Goal: Task Accomplishment & Management: Complete application form

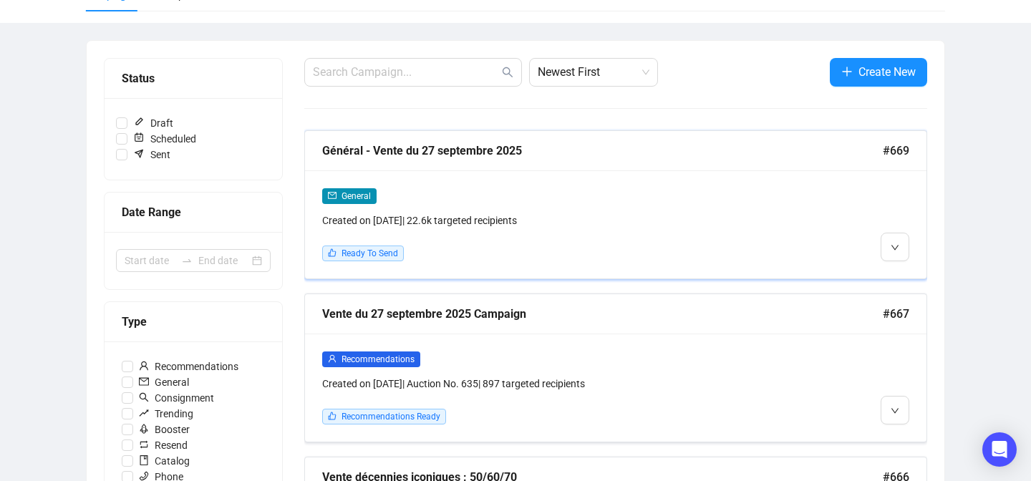
scroll to position [141, 0]
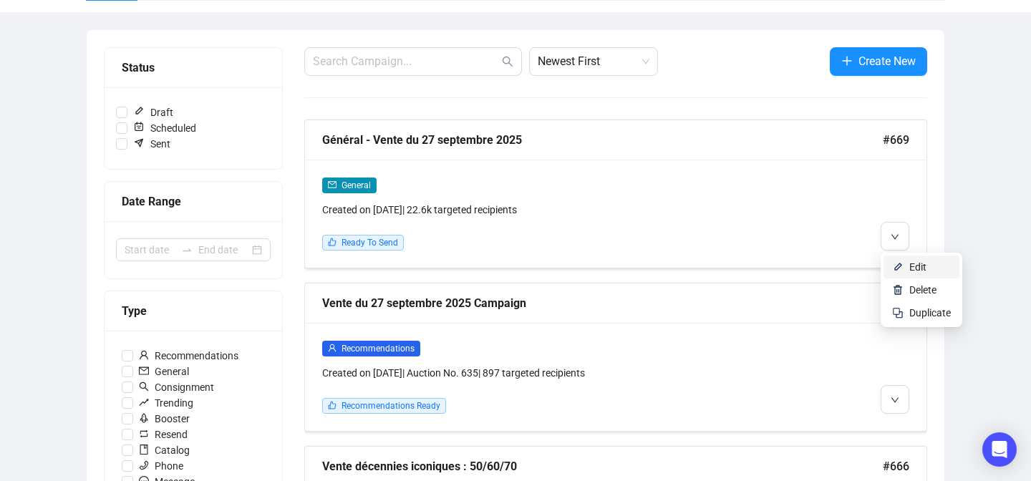
click at [892, 261] on img at bounding box center [897, 266] width 11 height 11
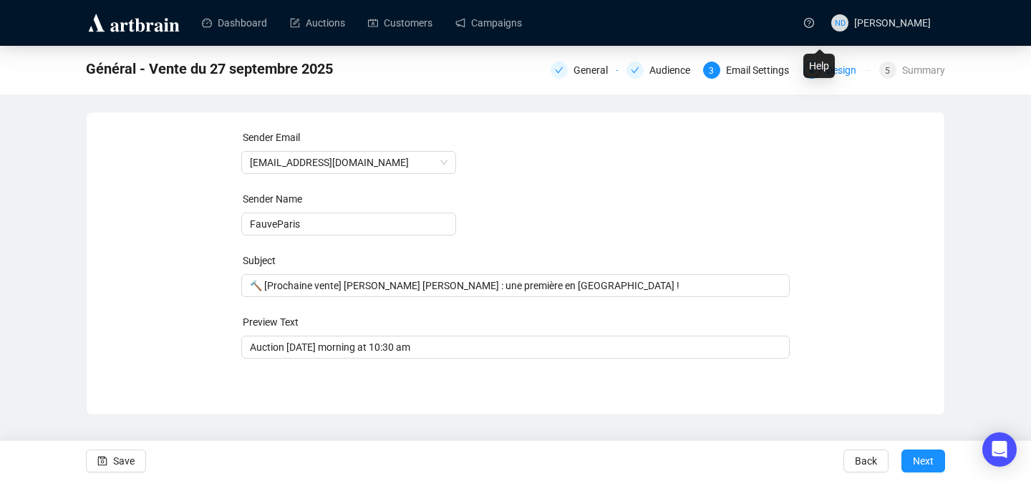
click at [842, 64] on div "Design" at bounding box center [845, 70] width 39 height 17
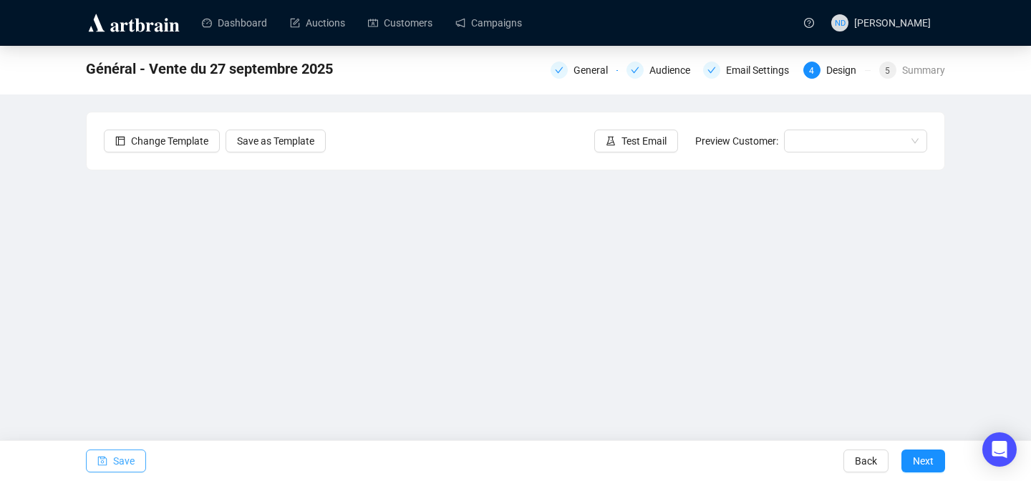
click at [127, 455] on span "Save" at bounding box center [123, 461] width 21 height 40
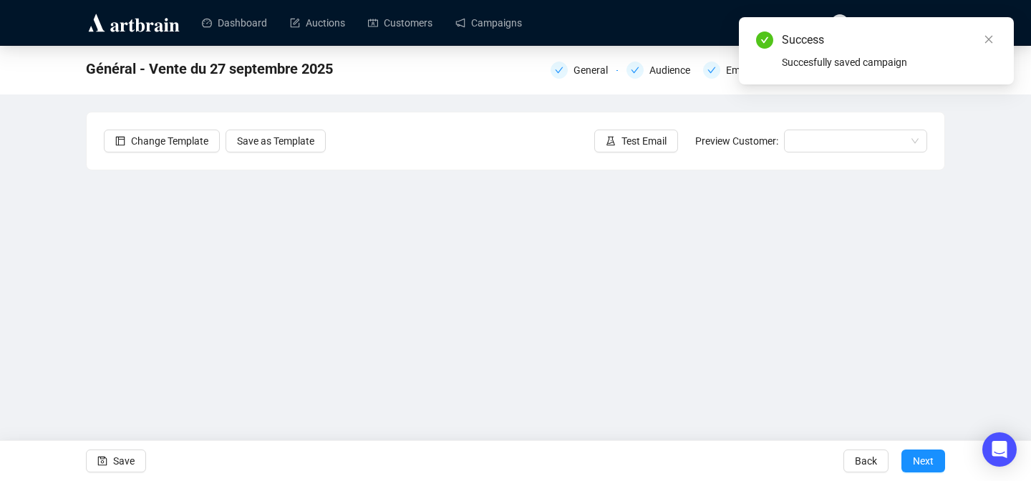
click at [734, 64] on div "Email Settings" at bounding box center [762, 70] width 72 height 17
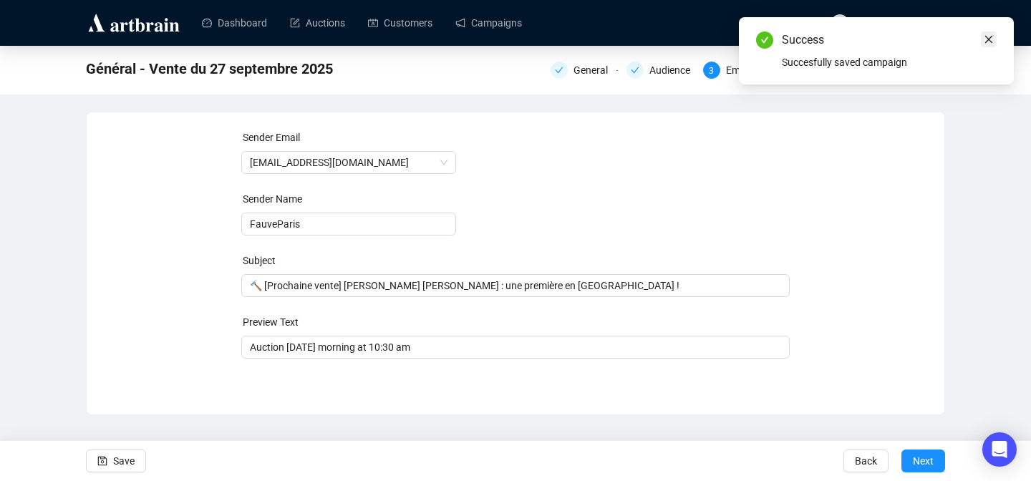
click at [994, 35] on link "Close" at bounding box center [989, 40] width 16 height 16
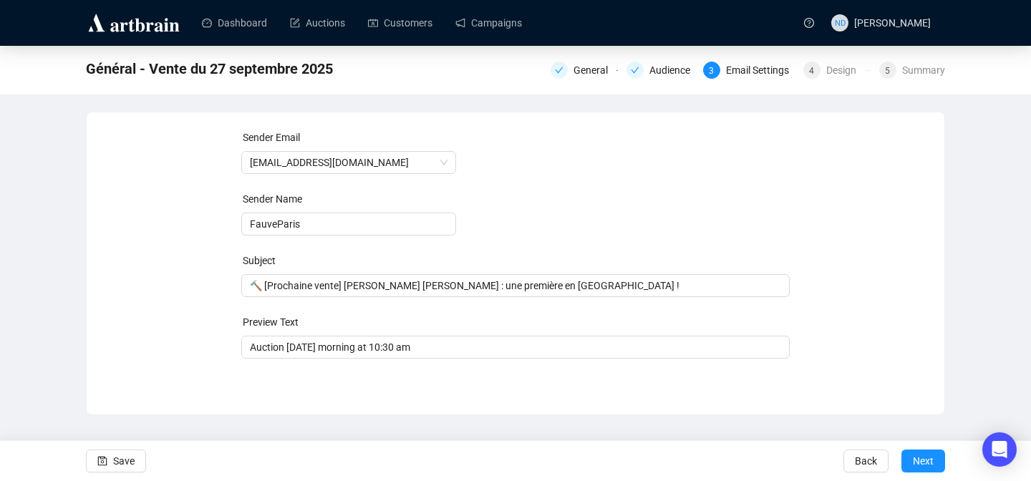
click at [914, 59] on div "General Audience 3 Email Settings 4 Design 5 Summary" at bounding box center [748, 69] width 395 height 20
click at [909, 69] on div "Summary" at bounding box center [923, 70] width 43 height 17
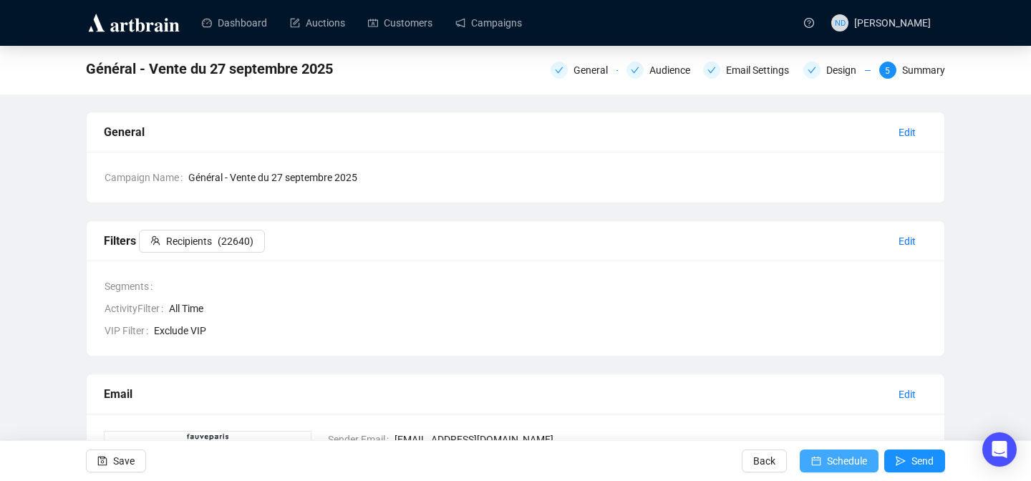
click at [835, 456] on span "Schedule" at bounding box center [847, 461] width 40 height 40
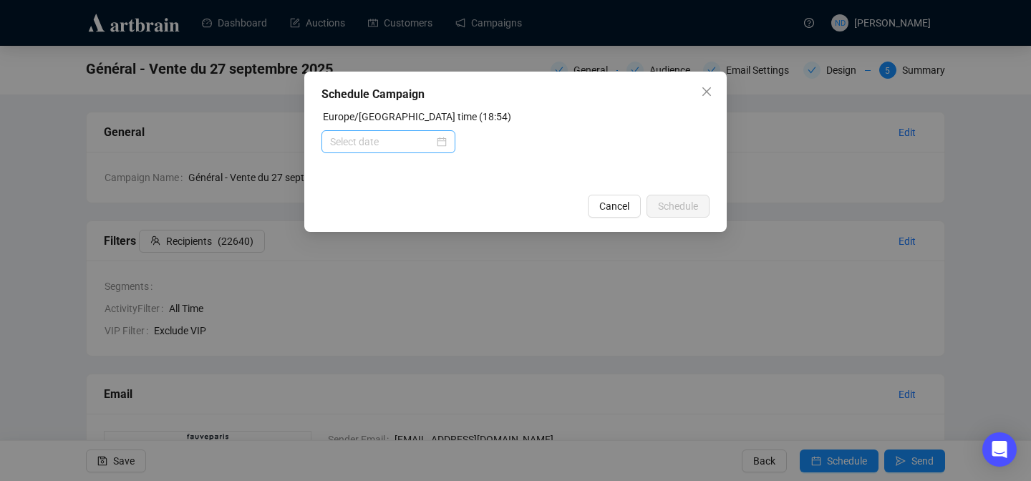
click at [438, 139] on div at bounding box center [388, 142] width 117 height 16
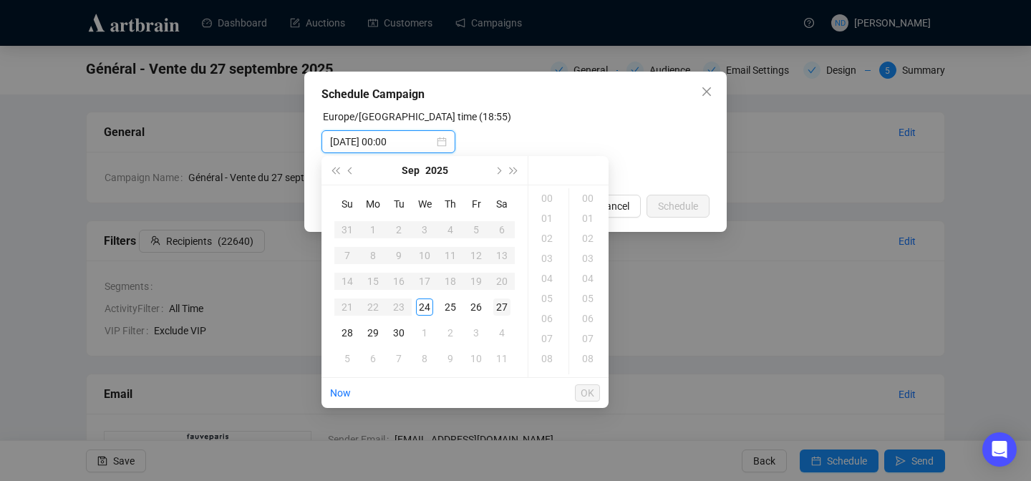
type input "[DATE] 00:00"
type input "[DATE] 05:00"
click at [547, 280] on div "19" at bounding box center [548, 277] width 34 height 20
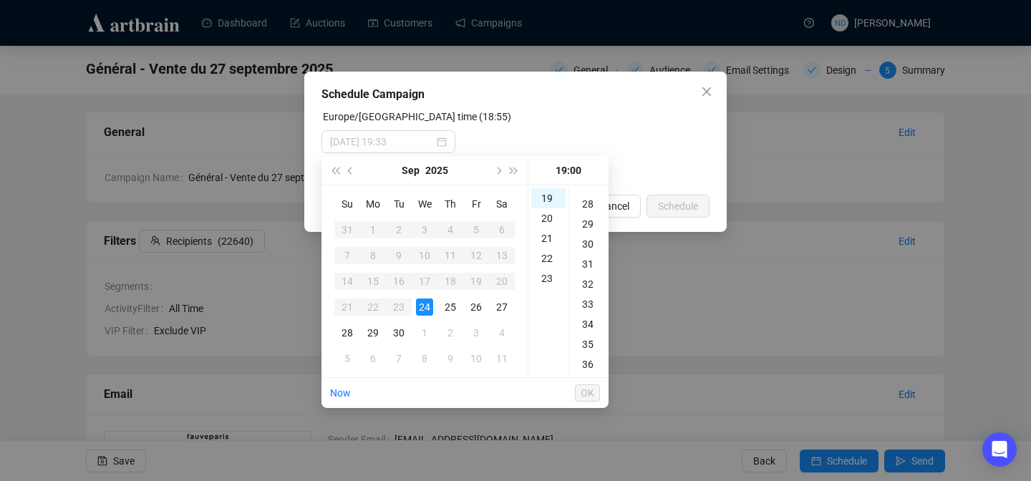
scroll to position [559, 0]
click at [588, 235] on div "30" at bounding box center [589, 241] width 34 height 20
type input "[DATE] 19:30"
click at [584, 390] on span "OK" at bounding box center [588, 393] width 14 height 27
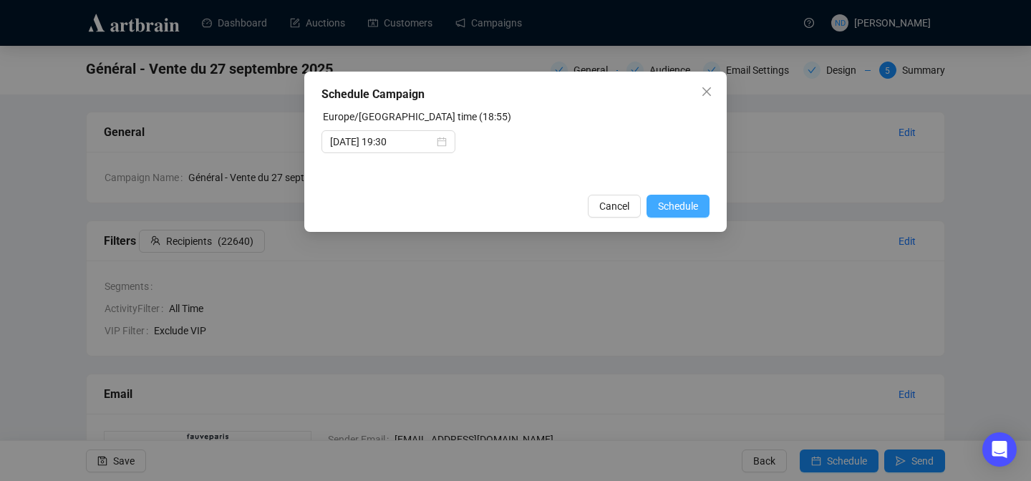
click at [684, 202] on span "Schedule" at bounding box center [678, 206] width 40 height 16
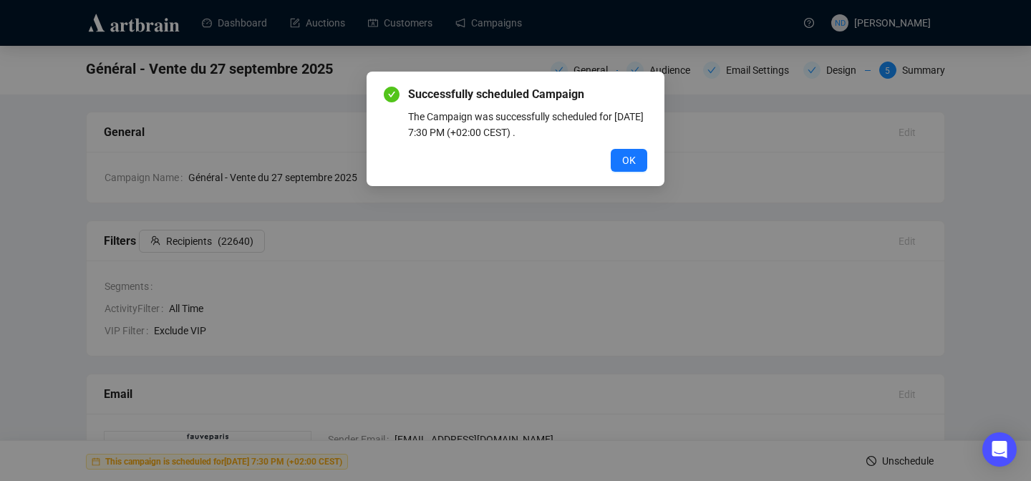
click at [488, 27] on div "Successfully scheduled Campaign The Campaign was successfully scheduled for [DA…" at bounding box center [515, 240] width 1031 height 481
click at [623, 151] on button "OK" at bounding box center [629, 160] width 37 height 23
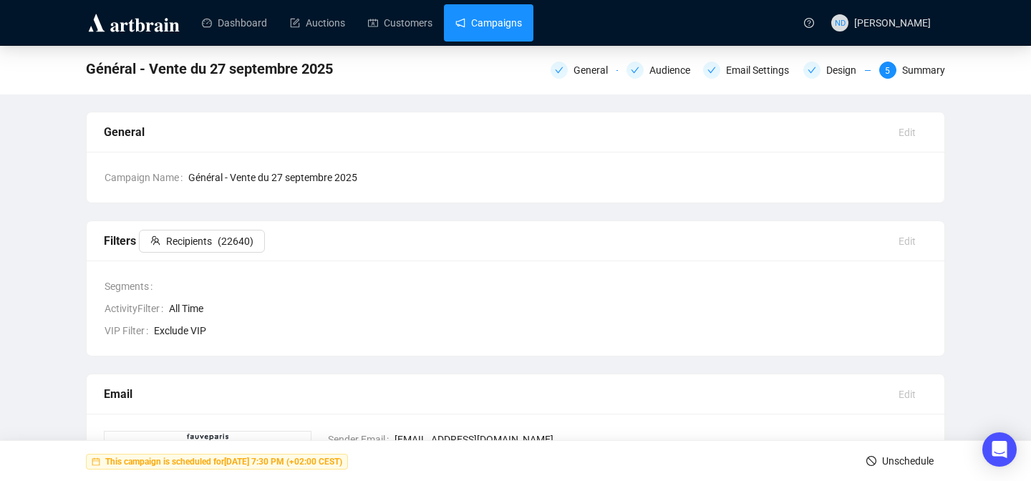
click at [499, 24] on link "Campaigns" at bounding box center [488, 22] width 67 height 37
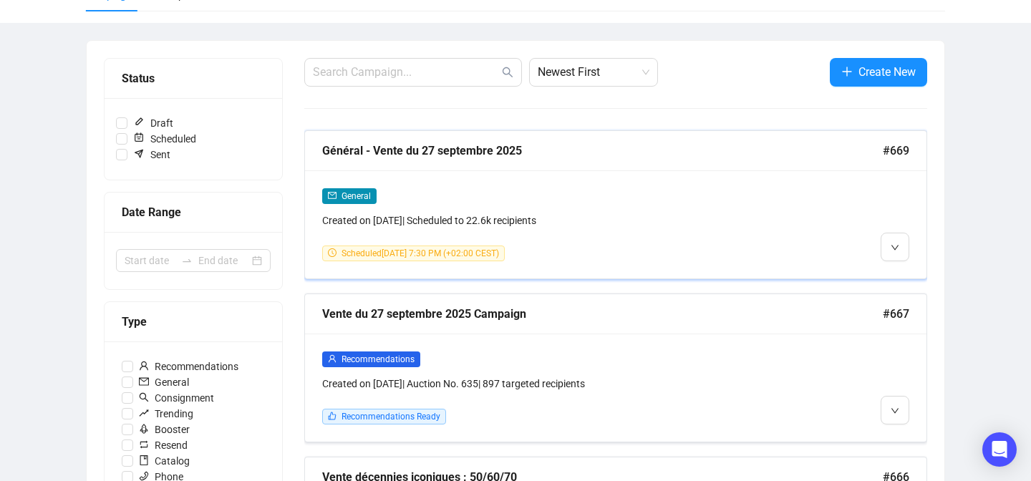
scroll to position [274, 0]
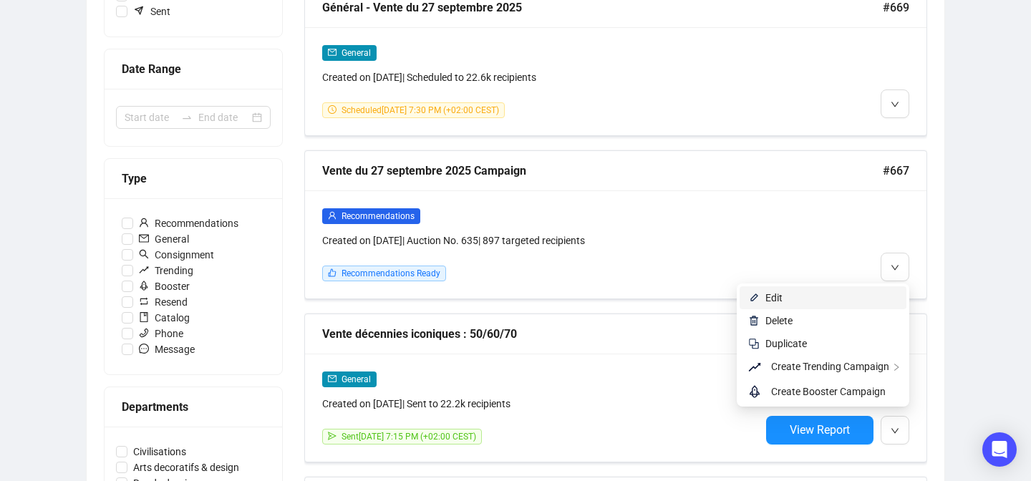
click at [880, 299] on span "Edit" at bounding box center [831, 298] width 132 height 16
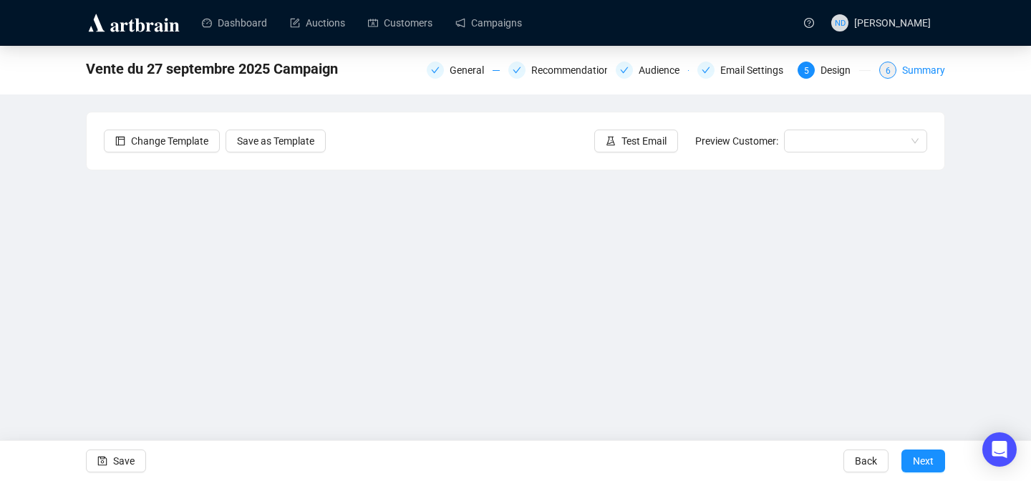
click at [906, 68] on div "Summary" at bounding box center [923, 70] width 43 height 17
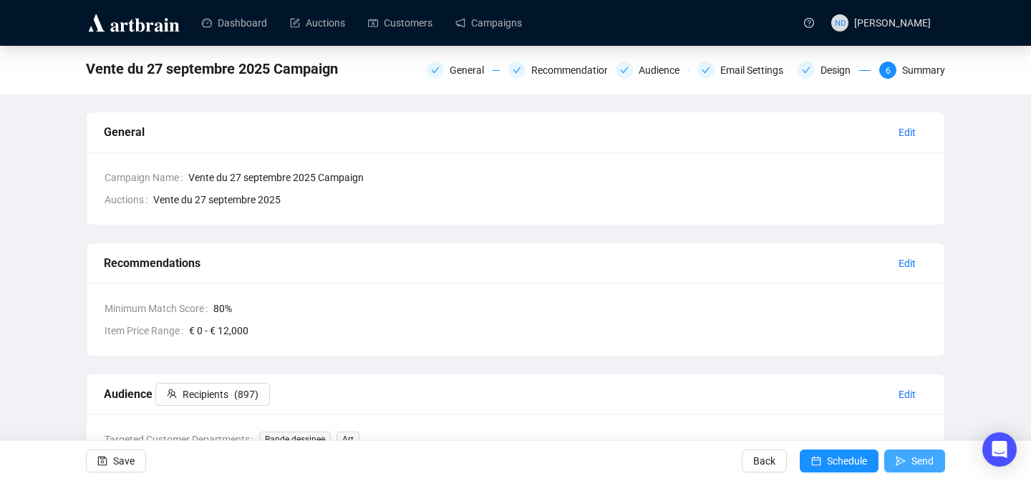
click at [901, 464] on icon "send" at bounding box center [901, 461] width 10 height 10
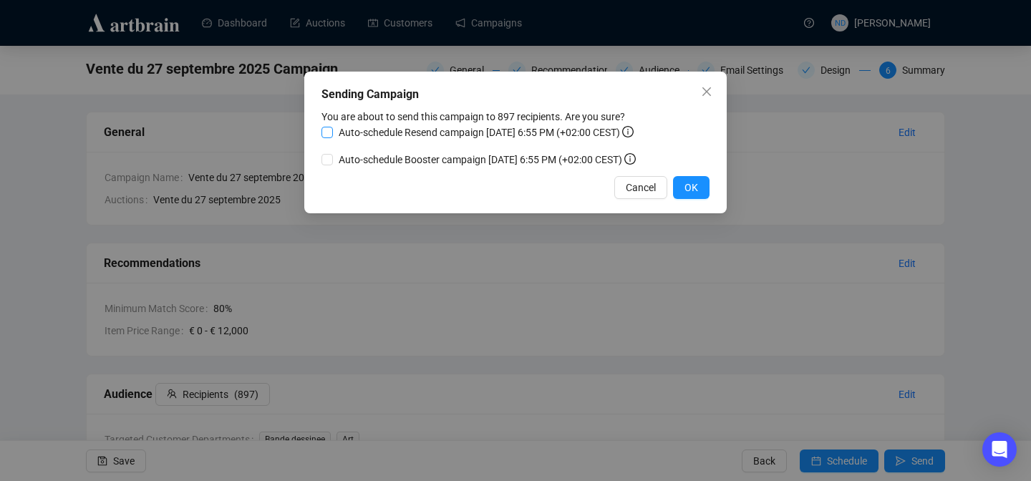
click at [432, 133] on span "Auto-schedule Resend campaign [DATE] 6:55 PM (+02:00 CEST)" at bounding box center [486, 133] width 306 height 16
click at [333, 133] on input "Auto-schedule Resend campaign [DATE] 6:55 PM (+02:00 CEST)" at bounding box center [327, 132] width 11 height 11
checkbox input "true"
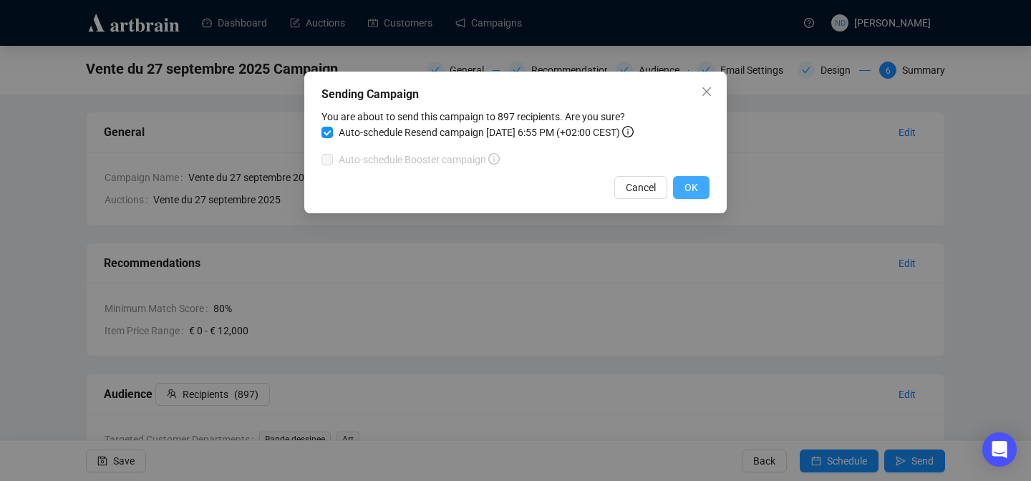
click at [693, 195] on span "OK" at bounding box center [692, 188] width 14 height 16
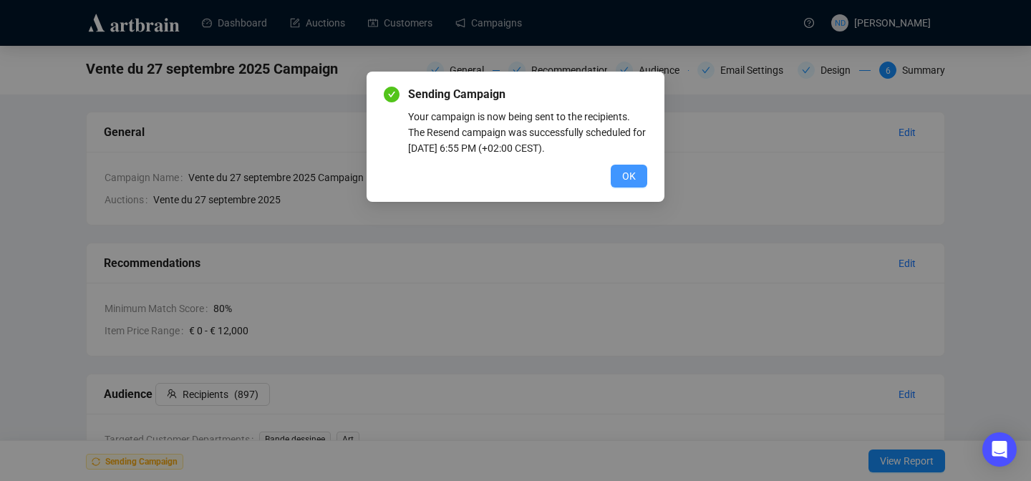
click at [637, 179] on button "OK" at bounding box center [629, 176] width 37 height 23
